Goal: Check status: Check status

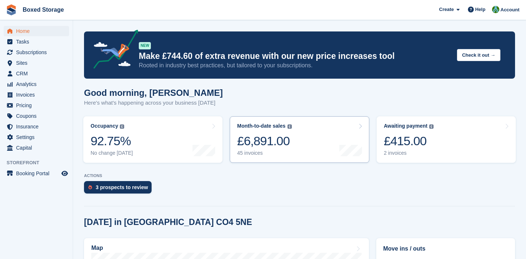
click at [317, 132] on link "Month-to-date sales The sum of all finalised invoices generated this month to d…" at bounding box center [299, 139] width 139 height 46
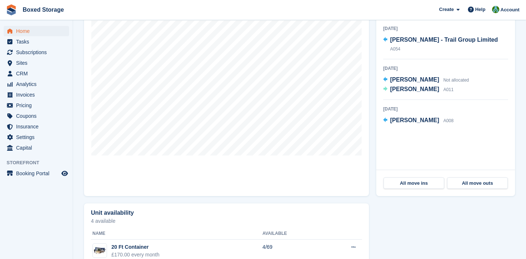
scroll to position [233, 0]
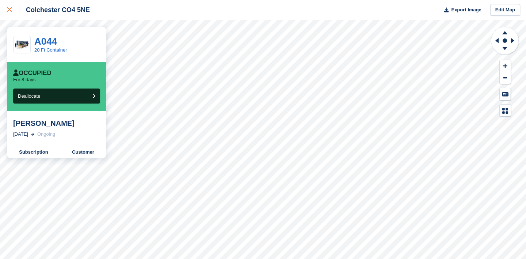
click at [8, 8] on icon at bounding box center [9, 9] width 4 height 4
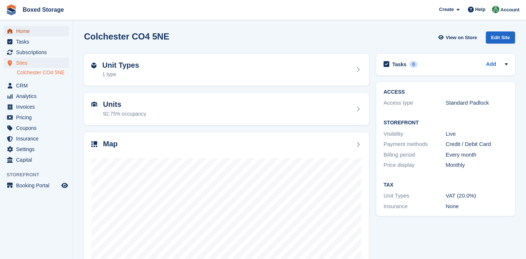
click at [18, 30] on span "Home" at bounding box center [38, 31] width 44 height 10
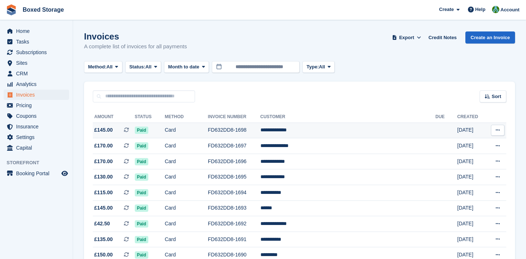
click at [375, 125] on td "**********" at bounding box center [348, 130] width 175 height 16
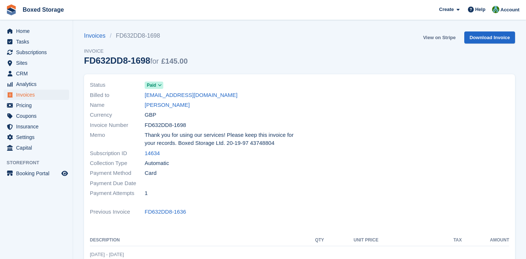
drag, startPoint x: 0, startPoint y: 0, endPoint x: 448, endPoint y: 36, distance: 449.6
click at [448, 36] on link "View on Stripe" at bounding box center [439, 37] width 38 height 12
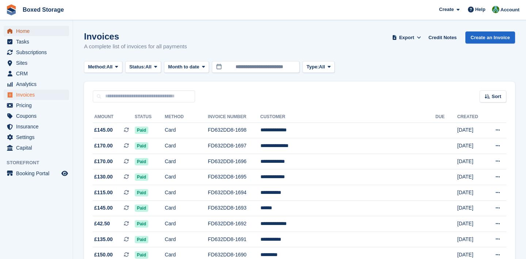
click at [31, 30] on span "Home" at bounding box center [38, 31] width 44 height 10
